Goal: Information Seeking & Learning: Learn about a topic

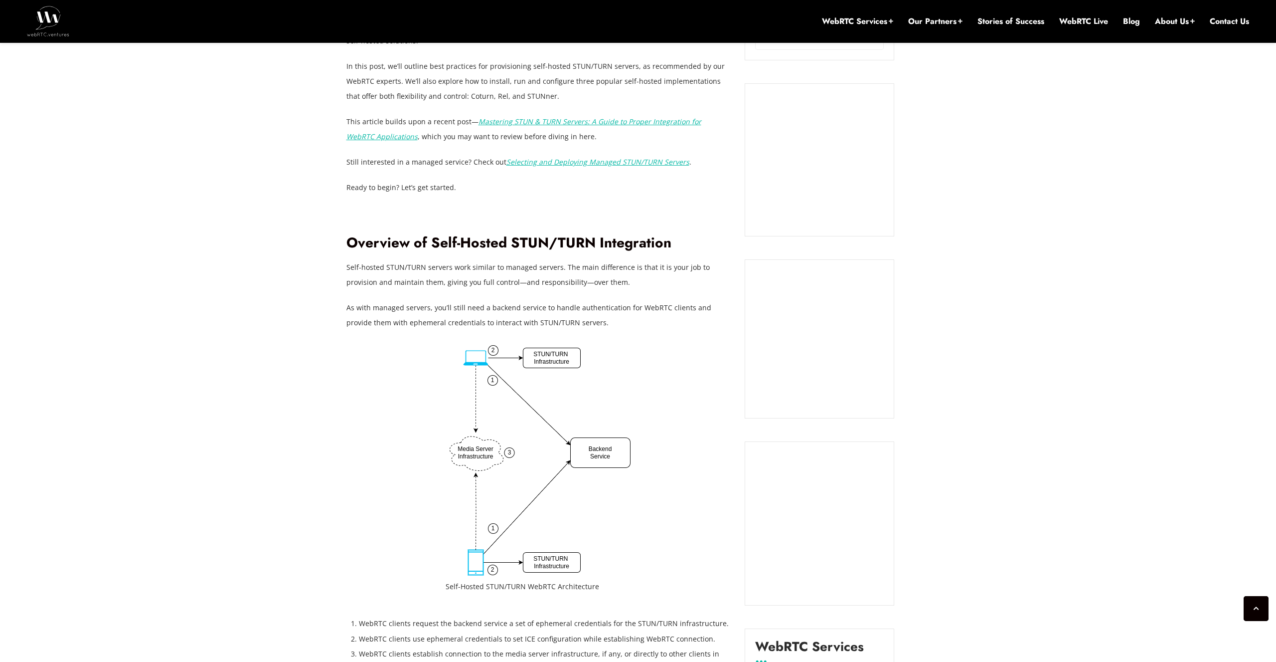
click at [440, 269] on p "Self-hosted STUN/TURN servers work similar to managed servers. The main differe…" at bounding box center [539, 275] width 384 height 30
click at [502, 269] on p "Self-hosted STUN/TURN servers work similar to managed servers. The main differe…" at bounding box center [539, 275] width 384 height 30
click at [514, 269] on p "Self-hosted STUN/TURN servers work similar to managed servers. The main differe…" at bounding box center [539, 275] width 384 height 30
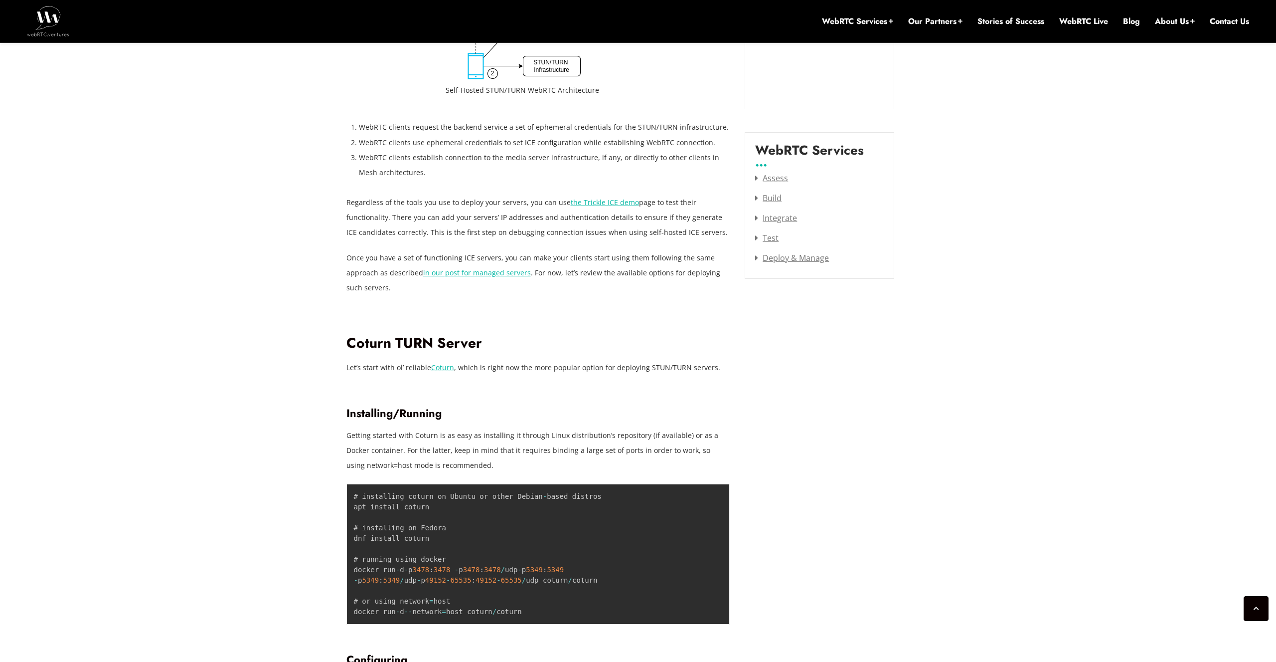
scroll to position [1280, 0]
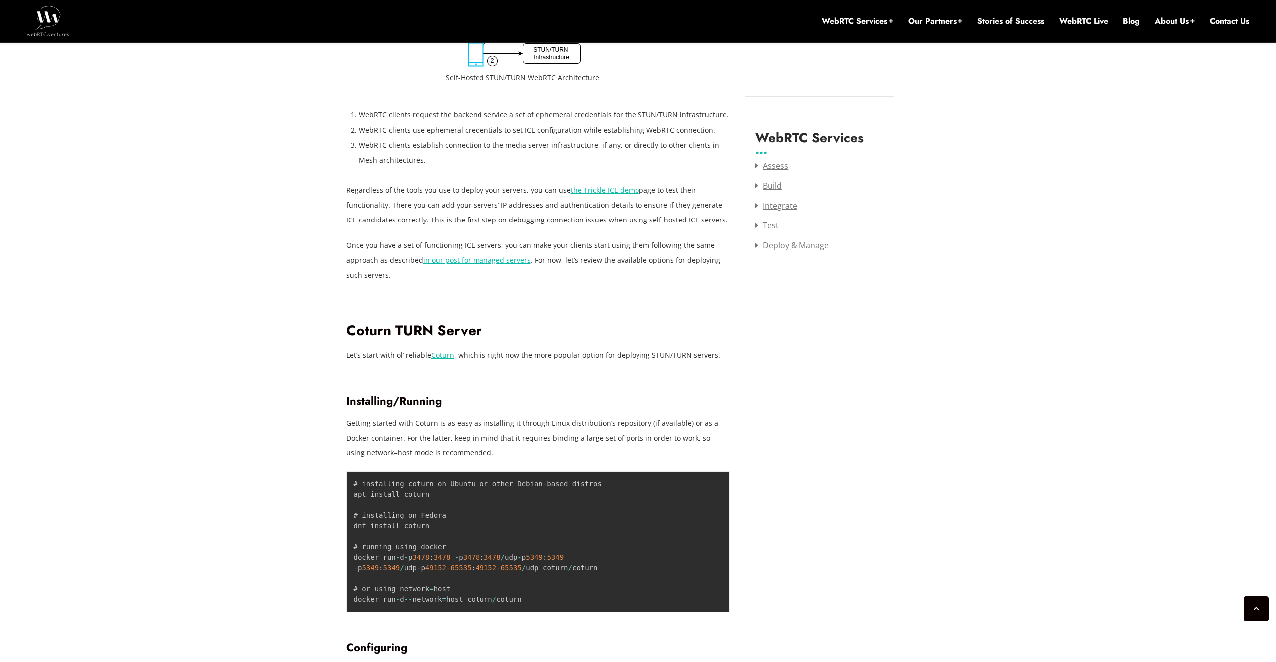
click at [436, 355] on link "Coturn" at bounding box center [442, 354] width 23 height 9
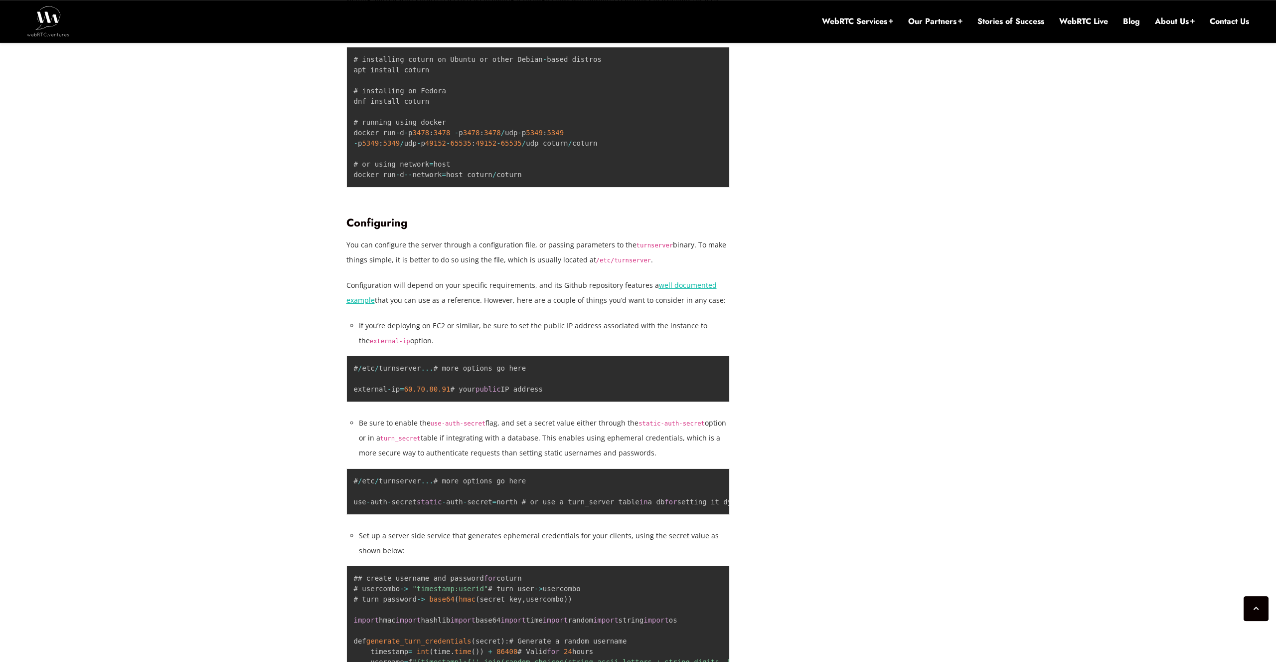
scroll to position [1687, 0]
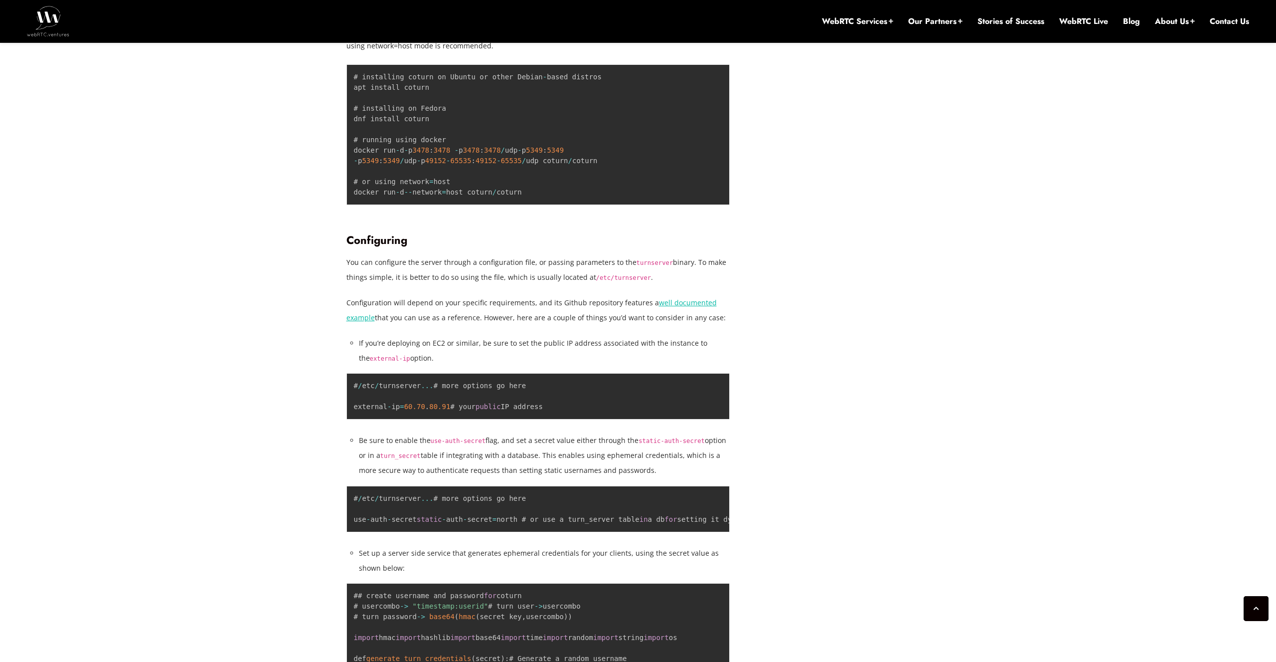
click at [383, 241] on h3 "Configuring" at bounding box center [539, 239] width 384 height 13
click at [383, 240] on h3 "Configuring" at bounding box center [539, 239] width 384 height 13
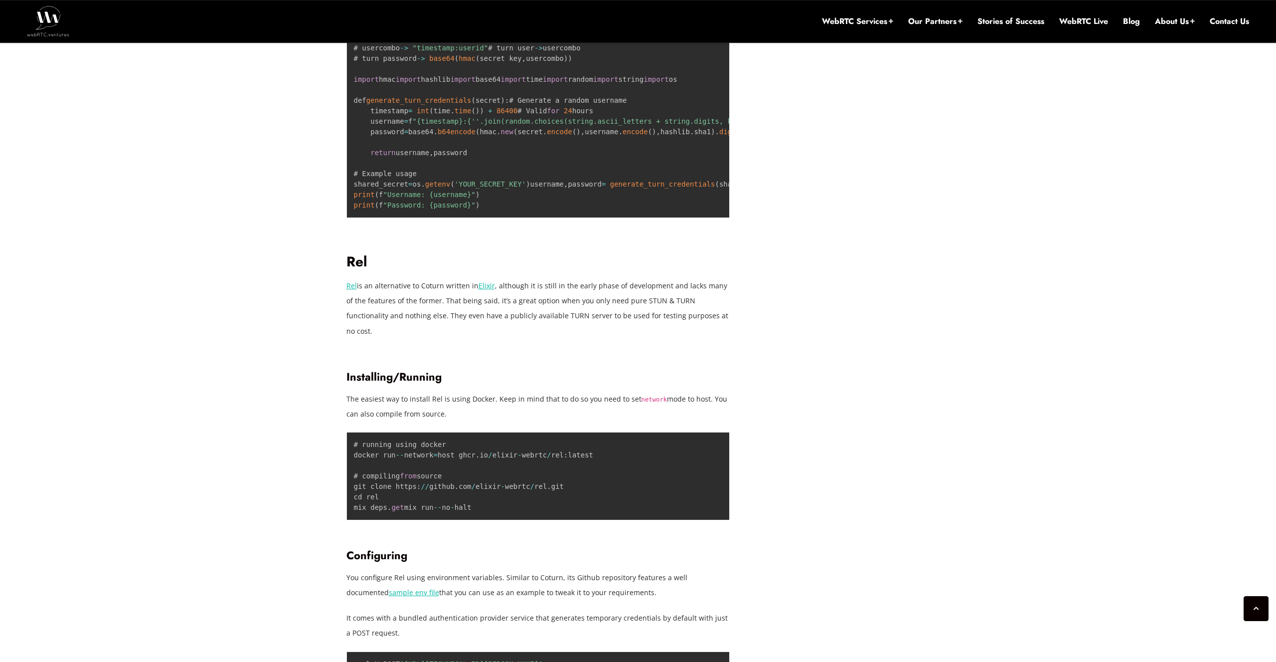
scroll to position [2247, 0]
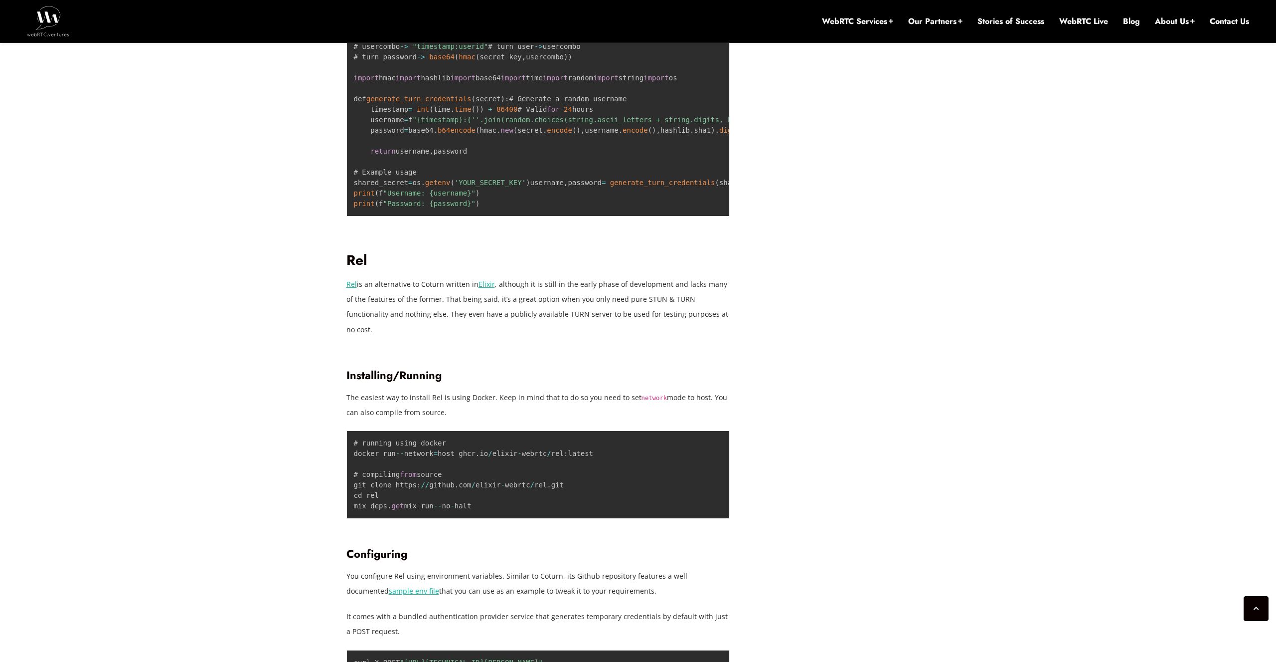
click at [468, 337] on p "Rel is an alternative to Coturn written in Elixir , although it is still in the…" at bounding box center [539, 307] width 384 height 60
click at [414, 337] on p "Rel is an alternative to Coturn written in Elixir , although it is still in the…" at bounding box center [539, 307] width 384 height 60
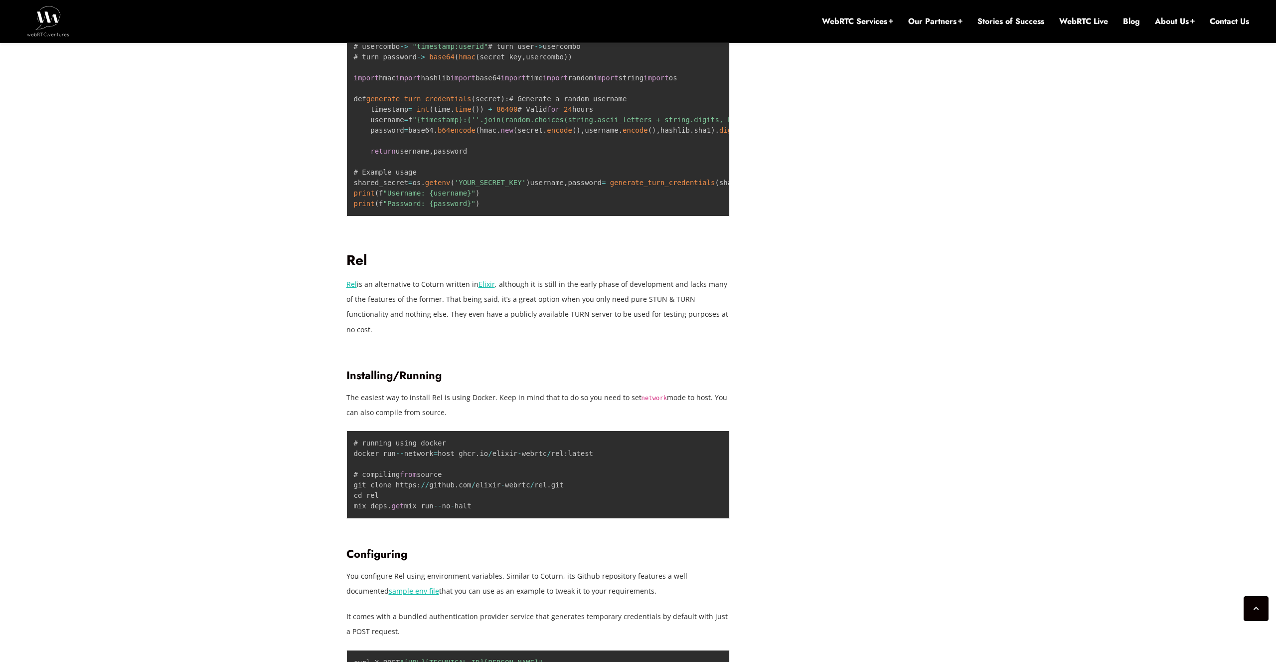
click at [453, 337] on p "Rel is an alternative to Coturn written in Elixir , although it is still in the…" at bounding box center [539, 307] width 384 height 60
click at [455, 337] on p "Rel is an alternative to Coturn written in Elixir , although it is still in the…" at bounding box center [539, 307] width 384 height 60
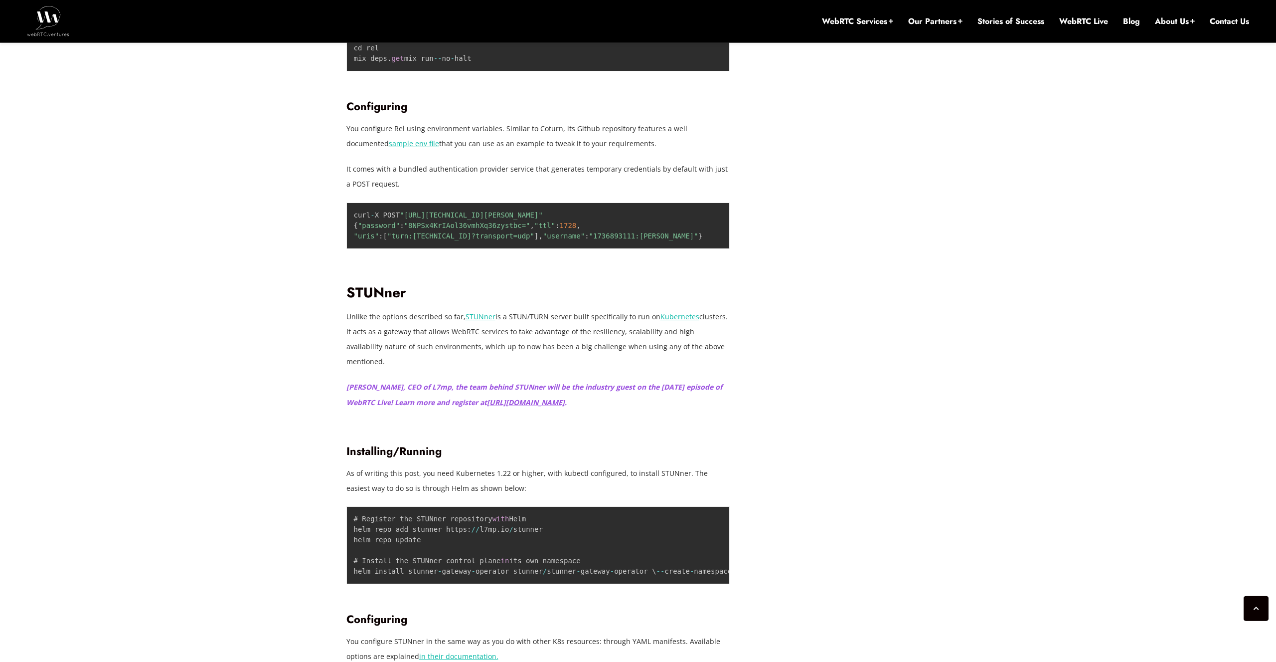
scroll to position [2857, 0]
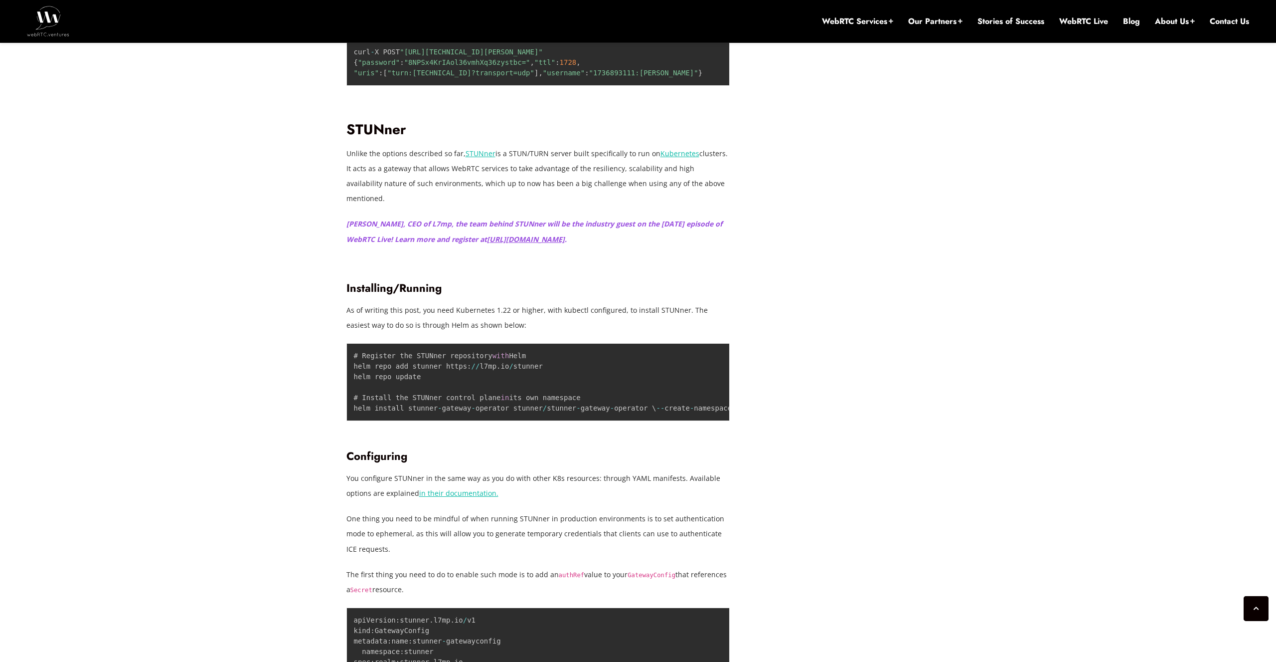
click at [381, 139] on h2 "STUNner" at bounding box center [539, 129] width 384 height 17
click at [452, 206] on p "Unlike the options described so far, STUNner is a STUN/TURN server built specif…" at bounding box center [539, 176] width 384 height 60
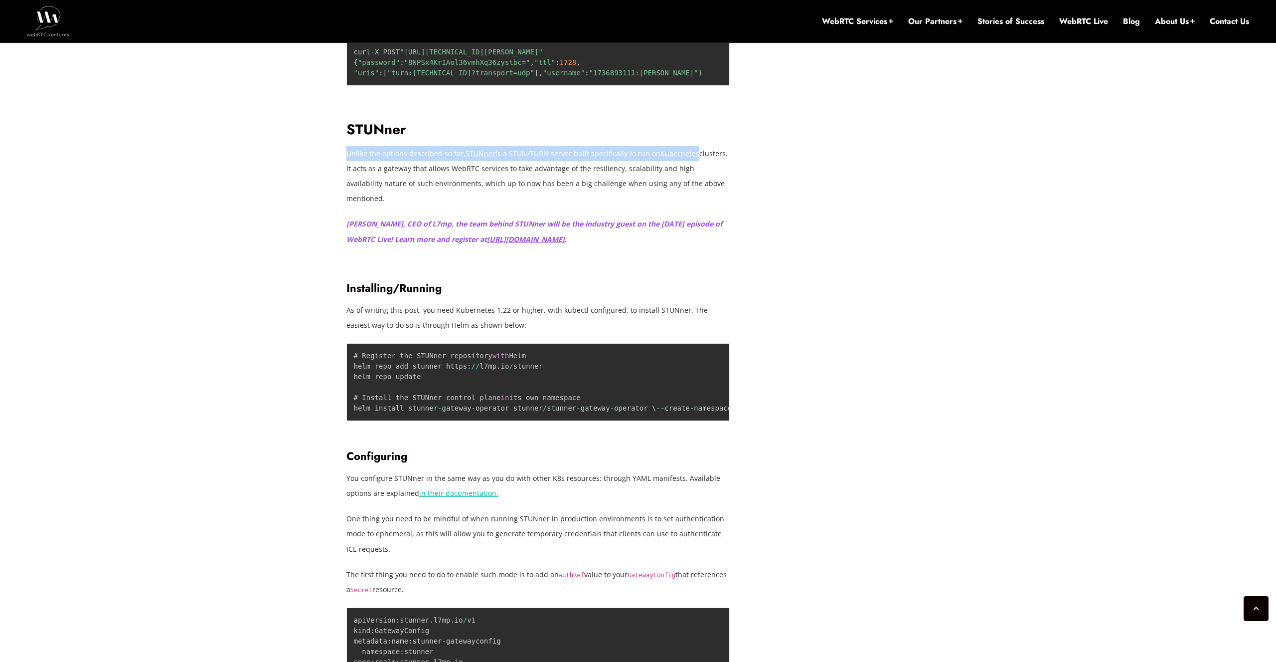
click at [452, 206] on p "Unlike the options described so far, STUNner is a STUN/TURN server built specif…" at bounding box center [539, 176] width 384 height 60
click at [478, 158] on link "STUNner" at bounding box center [481, 153] width 30 height 9
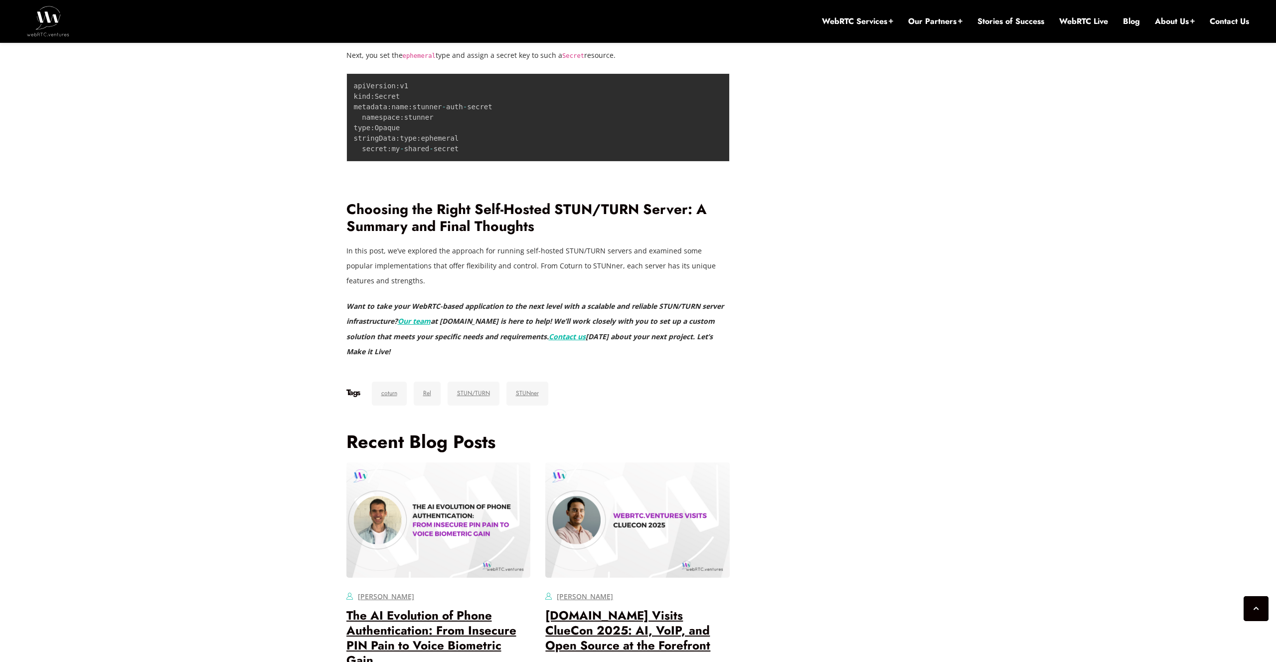
scroll to position [3620, 0]
